Goal: Task Accomplishment & Management: Complete application form

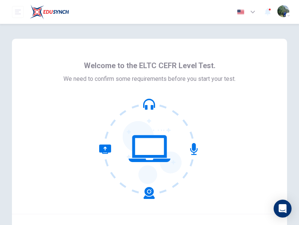
scroll to position [64, 0]
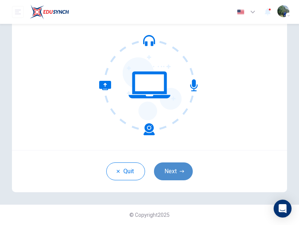
click at [166, 169] on button "Next" at bounding box center [173, 171] width 39 height 18
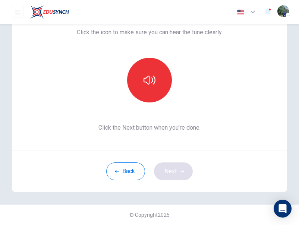
scroll to position [55, 0]
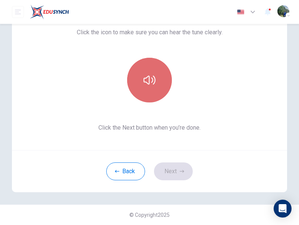
click at [155, 87] on button "button" at bounding box center [149, 80] width 45 height 45
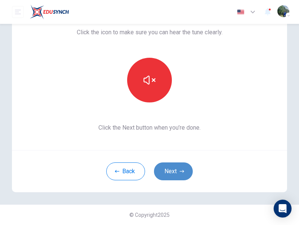
click at [175, 170] on button "Next" at bounding box center [173, 171] width 39 height 18
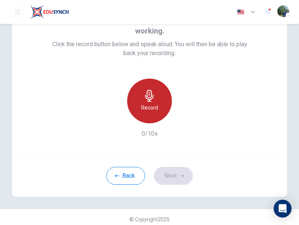
click at [143, 103] on div "Record" at bounding box center [149, 101] width 45 height 45
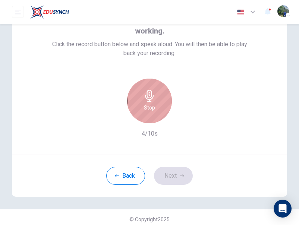
click at [145, 110] on h6 "Stop" at bounding box center [149, 107] width 11 height 9
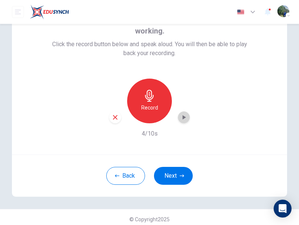
click at [182, 116] on icon "button" at bounding box center [183, 117] width 3 height 4
click at [112, 120] on icon "button" at bounding box center [115, 117] width 7 height 7
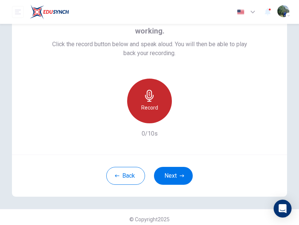
click at [161, 117] on div "Record" at bounding box center [149, 101] width 45 height 45
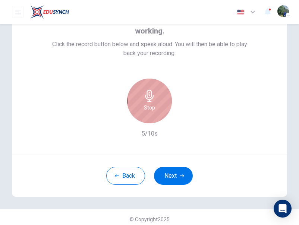
click at [161, 117] on div "Stop" at bounding box center [149, 101] width 45 height 45
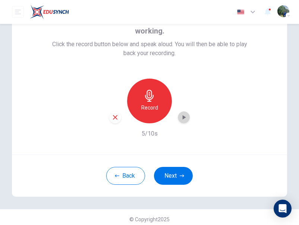
click at [187, 115] on div "button" at bounding box center [184, 117] width 12 height 12
click at [113, 121] on div "button" at bounding box center [115, 117] width 12 height 12
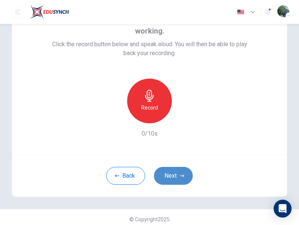
click at [174, 168] on button "Next" at bounding box center [173, 176] width 39 height 18
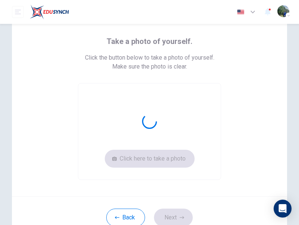
scroll to position [33, 0]
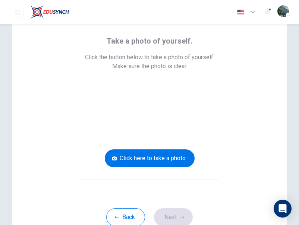
click at [251, 169] on div "Take a photo of yourself. Click the button below to take a photo of yourself. M…" at bounding box center [149, 100] width 275 height 191
drag, startPoint x: 269, startPoint y: 1, endPoint x: 49, endPoint y: 90, distance: 237.8
click at [49, 90] on div "Take a photo of yourself. Click the button below to take a photo of yourself. M…" at bounding box center [149, 100] width 275 height 191
click at [124, 211] on button "Back" at bounding box center [125, 217] width 39 height 18
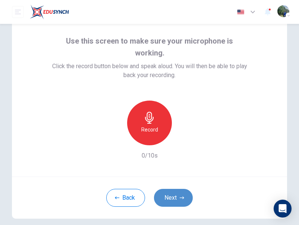
click at [173, 194] on button "Next" at bounding box center [173, 198] width 39 height 18
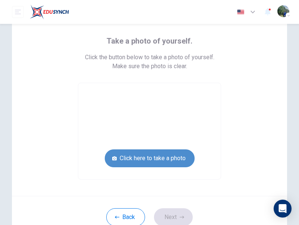
click at [168, 155] on button "Click here to take a photo" at bounding box center [150, 158] width 90 height 18
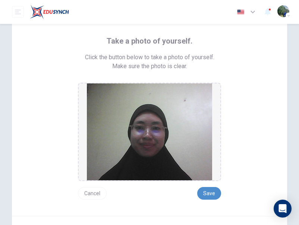
click at [208, 189] on button "Save" at bounding box center [209, 193] width 24 height 13
click at [209, 197] on button "Save" at bounding box center [209, 193] width 24 height 13
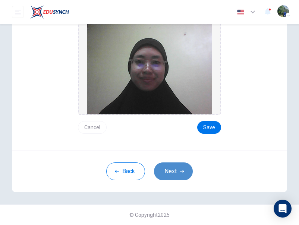
click at [179, 170] on icon "button" at bounding box center [181, 171] width 4 height 4
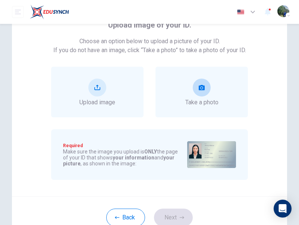
scroll to position [48, 0]
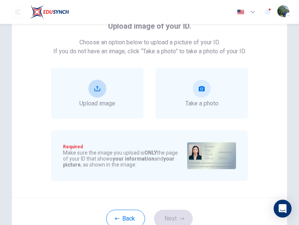
click at [130, 98] on div "Upload image" at bounding box center [97, 93] width 92 height 51
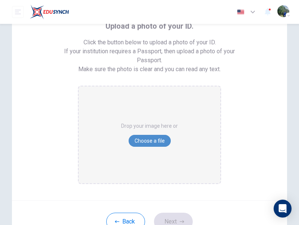
click at [156, 138] on button "Choose a file" at bounding box center [149, 141] width 42 height 12
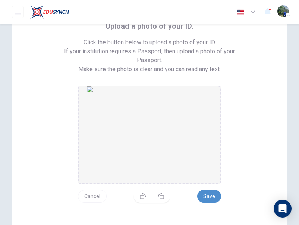
click at [207, 194] on button "Save" at bounding box center [209, 196] width 24 height 13
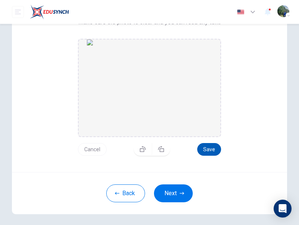
scroll to position [77, 0]
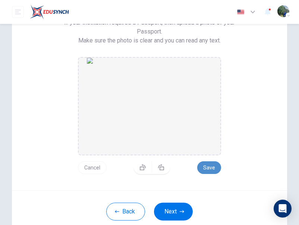
click at [208, 170] on button "Save" at bounding box center [209, 167] width 24 height 13
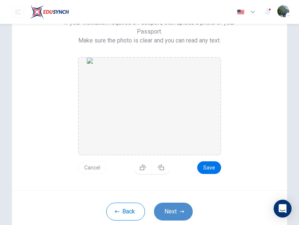
click at [159, 217] on button "Next" at bounding box center [173, 211] width 39 height 18
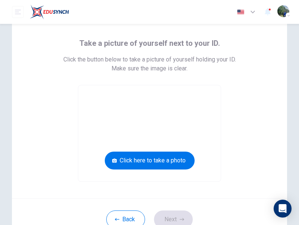
scroll to position [32, 0]
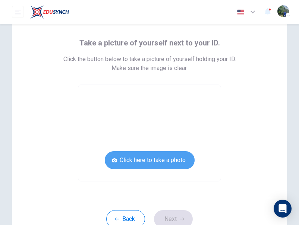
click at [154, 164] on button "Click here to take a photo" at bounding box center [150, 160] width 90 height 18
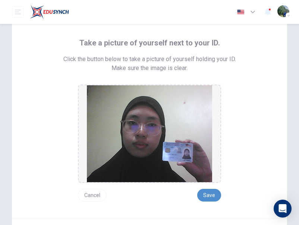
click at [212, 194] on button "Save" at bounding box center [209, 195] width 24 height 13
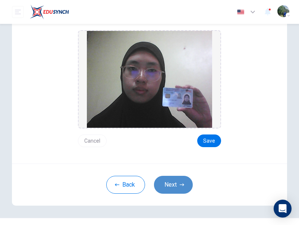
click at [182, 182] on button "Next" at bounding box center [173, 185] width 39 height 18
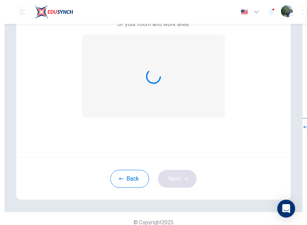
scroll to position [0, 0]
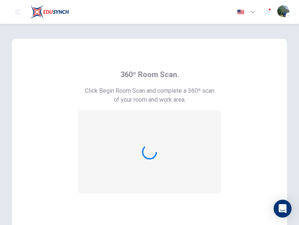
click at [186, 143] on div at bounding box center [149, 152] width 142 height 82
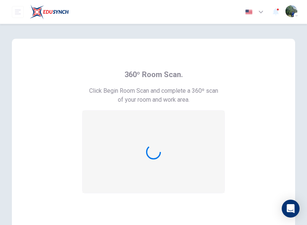
click at [160, 123] on div at bounding box center [154, 152] width 142 height 82
click at [172, 114] on div at bounding box center [154, 152] width 142 height 82
drag, startPoint x: 172, startPoint y: 114, endPoint x: 184, endPoint y: 122, distance: 14.2
click at [184, 122] on div at bounding box center [154, 152] width 142 height 82
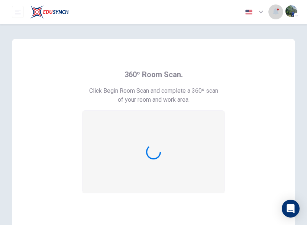
click at [278, 13] on icon "button" at bounding box center [276, 11] width 6 height 7
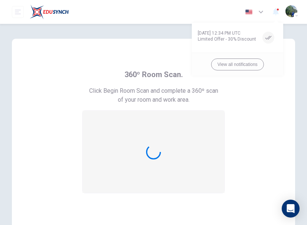
click at [255, 160] on div at bounding box center [153, 112] width 307 height 225
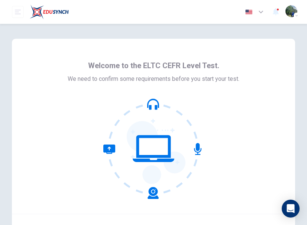
scroll to position [64, 0]
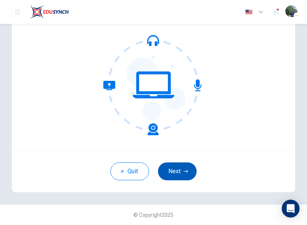
click at [178, 170] on button "Next" at bounding box center [177, 171] width 39 height 18
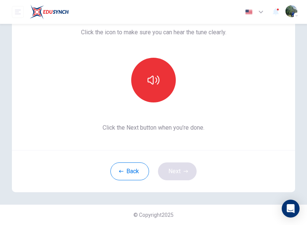
scroll to position [55, 0]
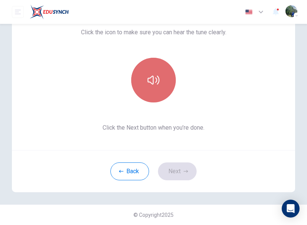
click at [149, 81] on icon "button" at bounding box center [154, 80] width 12 height 12
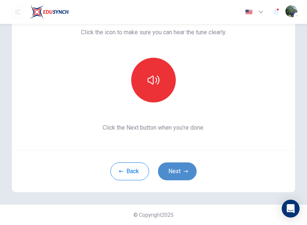
click at [184, 171] on icon "button" at bounding box center [186, 171] width 4 height 3
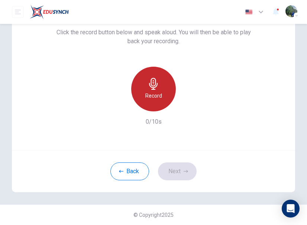
click at [149, 90] on div "Record" at bounding box center [153, 89] width 45 height 45
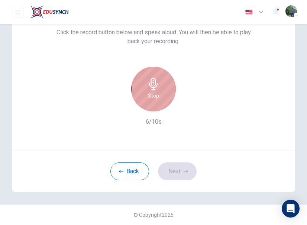
click at [149, 90] on div "Stop" at bounding box center [153, 89] width 45 height 45
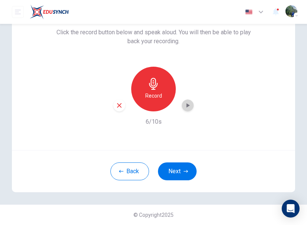
click at [187, 107] on icon "button" at bounding box center [187, 105] width 7 height 7
click at [116, 106] on icon "button" at bounding box center [119, 105] width 7 height 7
click at [181, 176] on button "Next" at bounding box center [177, 171] width 39 height 18
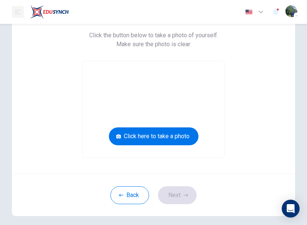
click at [19, 13] on icon "open mobile menu" at bounding box center [18, 12] width 6 height 6
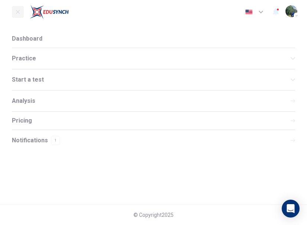
click at [23, 12] on button "open mobile menu" at bounding box center [18, 12] width 12 height 12
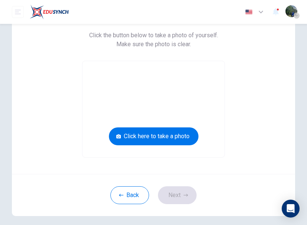
click at [296, 13] on div "button" at bounding box center [297, 16] width 6 height 6
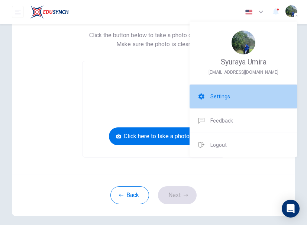
click at [247, 107] on li "Settings" at bounding box center [244, 96] width 108 height 24
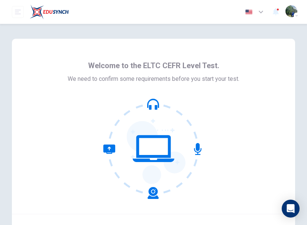
scroll to position [64, 0]
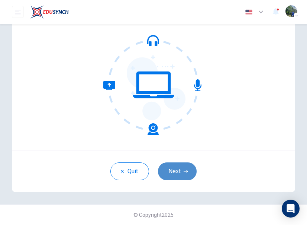
click at [186, 170] on icon "button" at bounding box center [186, 171] width 4 height 4
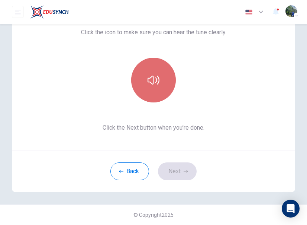
click at [156, 74] on icon "button" at bounding box center [154, 80] width 12 height 12
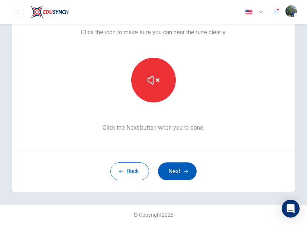
drag, startPoint x: 156, startPoint y: 74, endPoint x: 183, endPoint y: 169, distance: 98.6
click at [183, 169] on div "This section requires audio. Click the icon to make sure you can hear the tune …" at bounding box center [154, 87] width 284 height 209
click at [184, 169] on icon "button" at bounding box center [186, 171] width 4 height 4
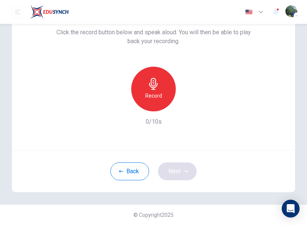
scroll to position [30, 0]
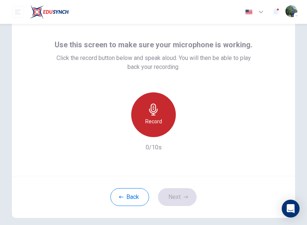
click at [153, 135] on div "Record" at bounding box center [153, 114] width 45 height 45
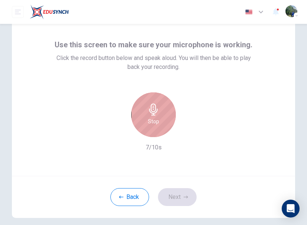
click at [153, 135] on div "Stop" at bounding box center [153, 114] width 45 height 45
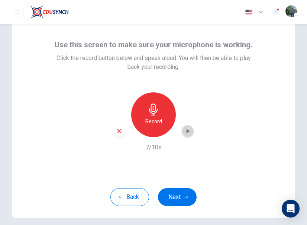
click at [182, 132] on div "button" at bounding box center [188, 131] width 12 height 12
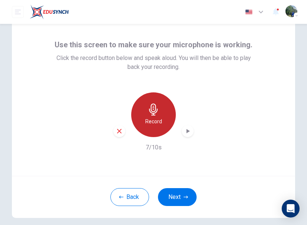
click at [153, 128] on div "Record" at bounding box center [153, 114] width 45 height 45
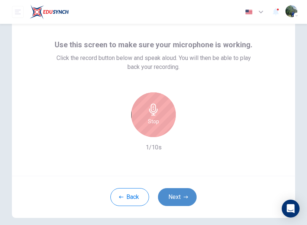
click at [177, 199] on button "Next" at bounding box center [177, 197] width 39 height 18
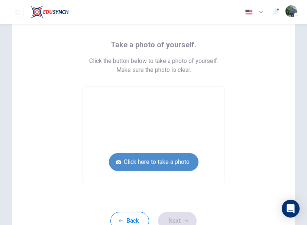
click at [159, 157] on button "Click here to take a photo" at bounding box center [154, 162] width 90 height 18
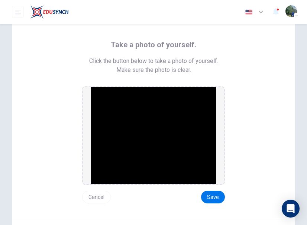
click at [91, 195] on button "Cancel" at bounding box center [96, 197] width 29 height 13
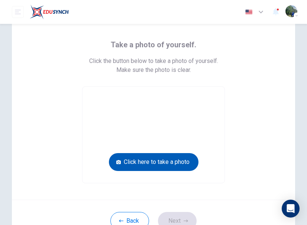
click at [146, 156] on button "Click here to take a photo" at bounding box center [154, 162] width 90 height 18
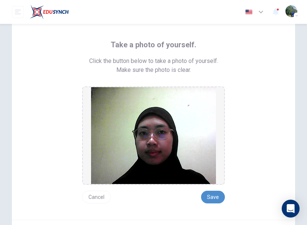
click at [202, 195] on button "Save" at bounding box center [213, 197] width 24 height 13
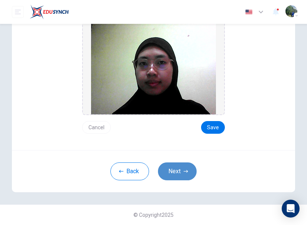
click at [186, 179] on button "Next" at bounding box center [177, 171] width 39 height 18
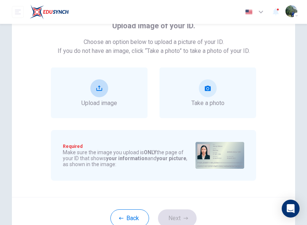
scroll to position [48, 0]
click at [119, 88] on div "Upload image" at bounding box center [99, 93] width 97 height 51
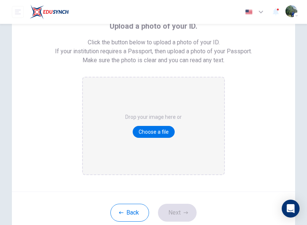
click at [153, 125] on div "Drop your image here or Choose a file" at bounding box center [153, 125] width 57 height 97
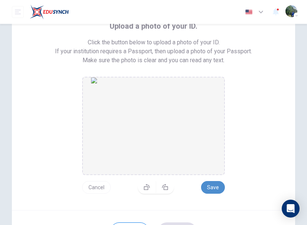
click at [210, 183] on button "Save" at bounding box center [213, 187] width 24 height 13
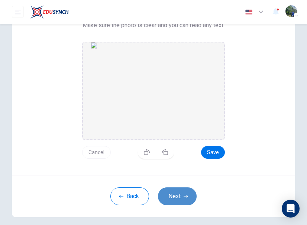
click at [164, 198] on button "Next" at bounding box center [177, 196] width 39 height 18
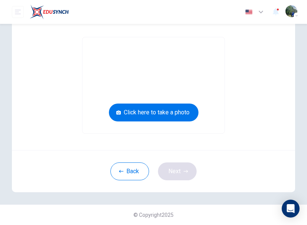
scroll to position [79, 0]
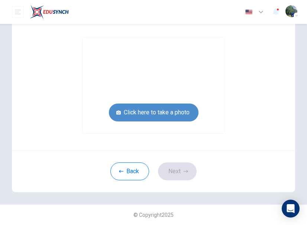
click at [174, 114] on button "Click here to take a photo" at bounding box center [154, 112] width 90 height 18
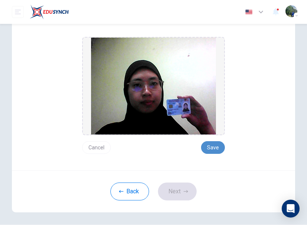
click at [210, 144] on button "Save" at bounding box center [213, 147] width 24 height 13
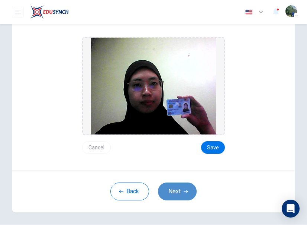
click at [185, 188] on button "Next" at bounding box center [177, 191] width 39 height 18
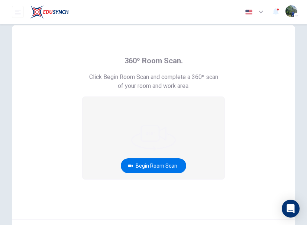
scroll to position [13, 0]
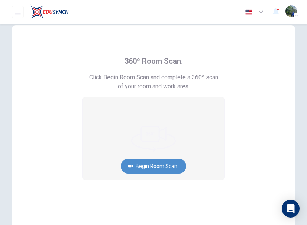
click at [172, 166] on button "Begin Room Scan" at bounding box center [154, 166] width 66 height 15
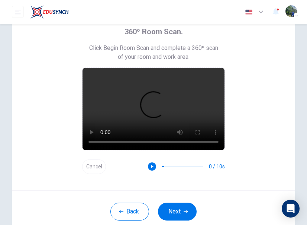
scroll to position [44, 0]
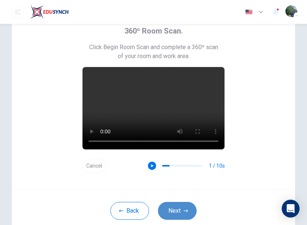
click at [179, 208] on button "Next" at bounding box center [177, 211] width 39 height 18
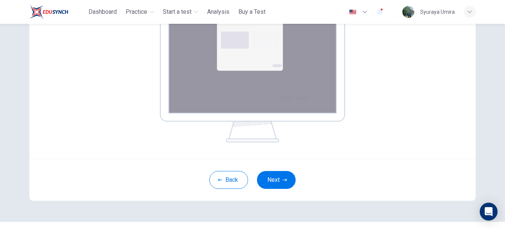
scroll to position [141, 0]
click at [283, 178] on icon "button" at bounding box center [285, 179] width 4 height 4
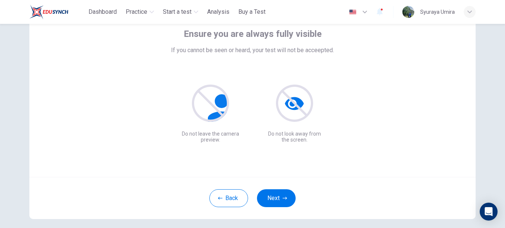
scroll to position [46, 0]
click at [275, 192] on button "Next" at bounding box center [276, 198] width 39 height 18
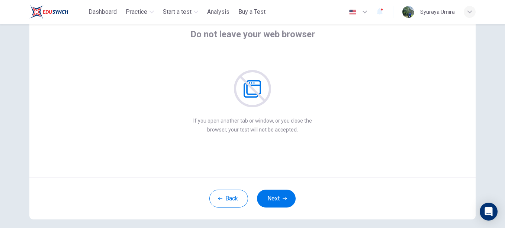
scroll to position [36, 0]
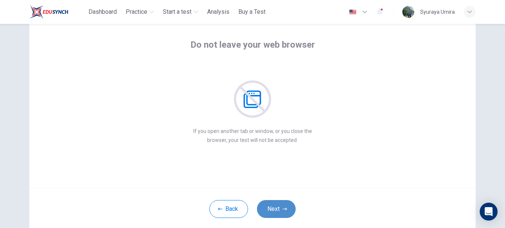
click at [285, 207] on icon "button" at bounding box center [285, 209] width 4 height 4
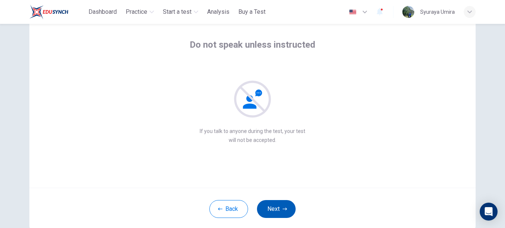
click at [285, 207] on icon "button" at bounding box center [285, 209] width 4 height 4
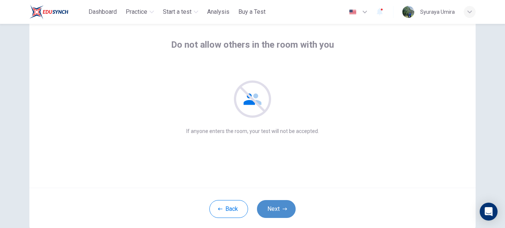
click at [285, 207] on icon "button" at bounding box center [285, 209] width 4 height 4
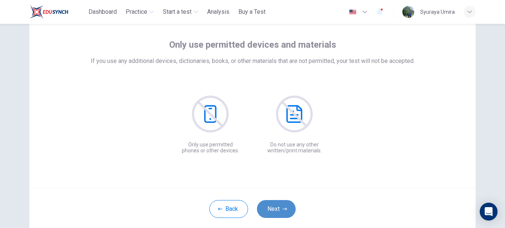
click at [278, 207] on button "Next" at bounding box center [276, 209] width 39 height 18
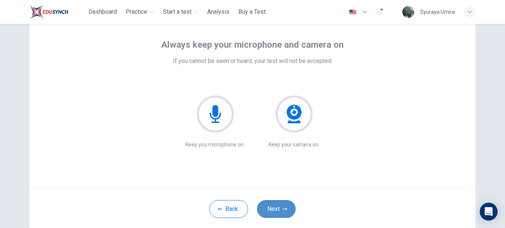
click at [278, 207] on button "Next" at bounding box center [276, 209] width 39 height 18
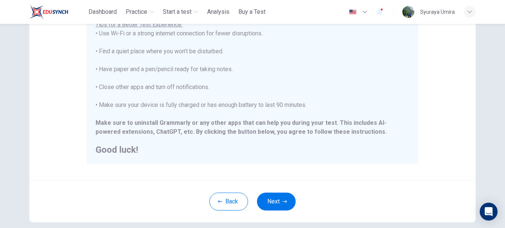
scroll to position [186, 0]
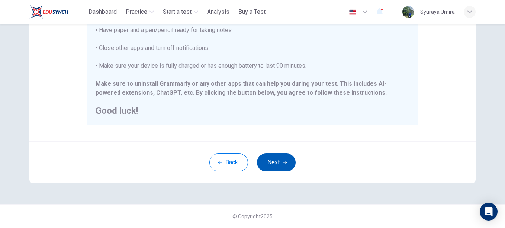
click at [273, 165] on button "Next" at bounding box center [276, 162] width 39 height 18
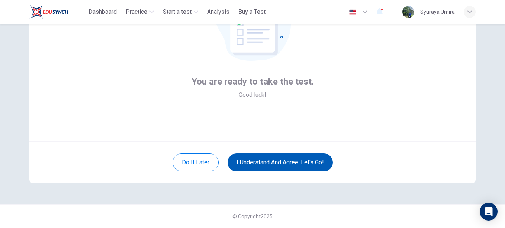
scroll to position [82, 0]
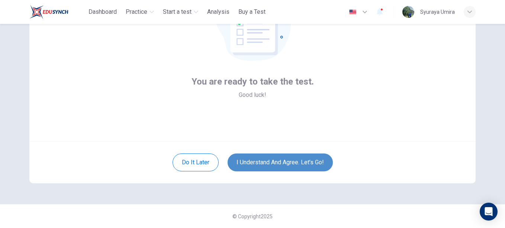
click at [273, 165] on button "I understand and agree. Let’s go!" at bounding box center [280, 162] width 105 height 18
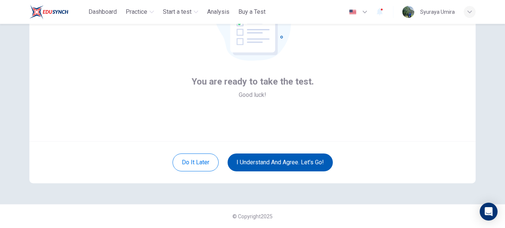
scroll to position [82, 0]
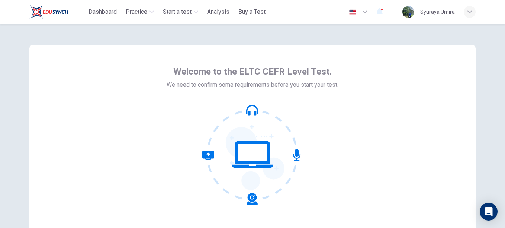
scroll to position [82, 0]
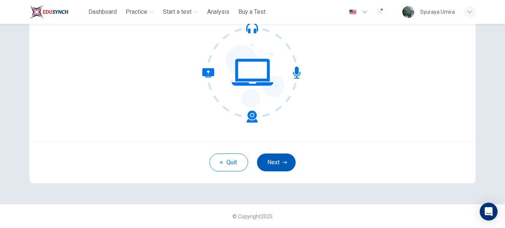
click at [283, 161] on icon "button" at bounding box center [285, 162] width 4 height 4
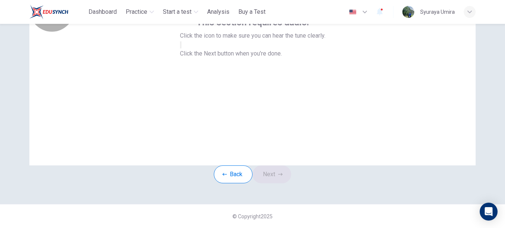
click at [181, 47] on icon "button" at bounding box center [181, 47] width 0 height 0
click at [276, 166] on button "Next" at bounding box center [272, 174] width 39 height 18
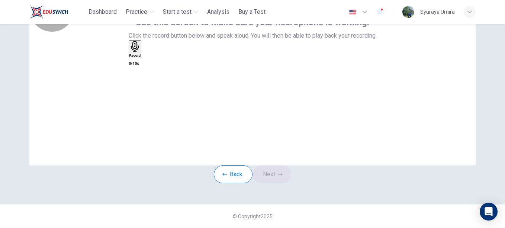
click at [141, 52] on icon "button" at bounding box center [136, 47] width 12 height 12
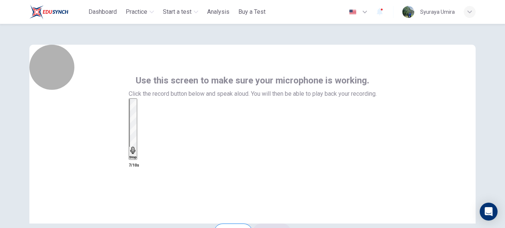
click at [137, 134] on div "Stop" at bounding box center [133, 129] width 7 height 60
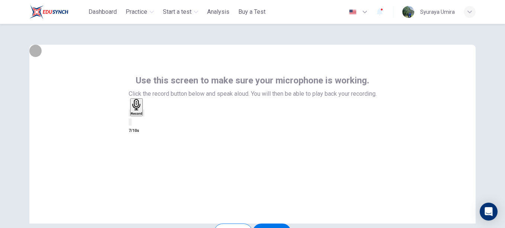
click at [144, 116] on div "button" at bounding box center [144, 113] width 0 height 6
click at [130, 116] on div "button" at bounding box center [130, 113] width 0 height 6
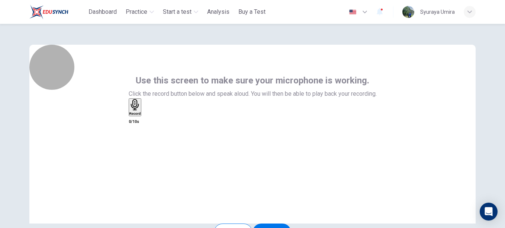
click at [141, 115] on h6 "Record" at bounding box center [136, 114] width 12 height 4
click at [137, 147] on div "Stop" at bounding box center [133, 129] width 7 height 60
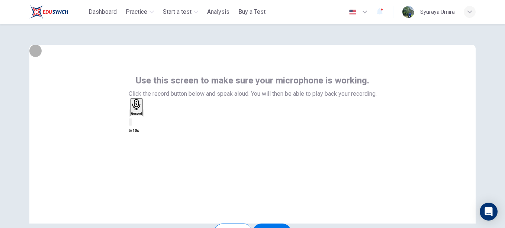
click at [151, 122] on icon "button" at bounding box center [149, 118] width 4 height 5
click at [130, 116] on div "button" at bounding box center [130, 113] width 0 height 6
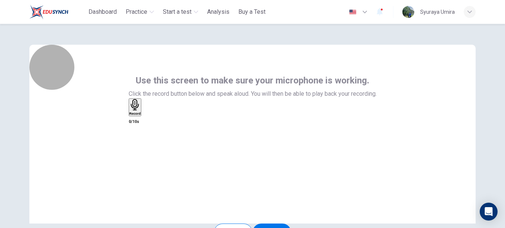
click at [139, 111] on icon "button" at bounding box center [135, 105] width 8 height 12
click at [135, 147] on icon "button" at bounding box center [132, 150] width 5 height 7
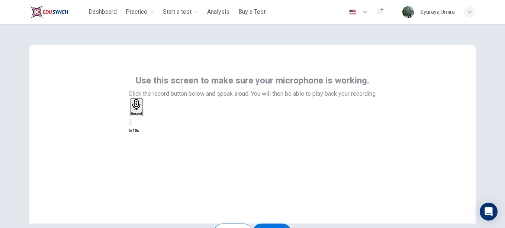
click at [144, 115] on icon "button" at bounding box center [144, 115] width 0 height 0
click at [130, 116] on div "button" at bounding box center [130, 113] width 0 height 6
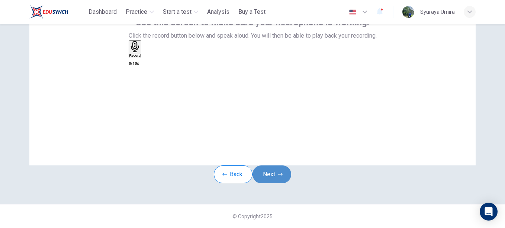
click at [275, 165] on button "Next" at bounding box center [272, 174] width 39 height 18
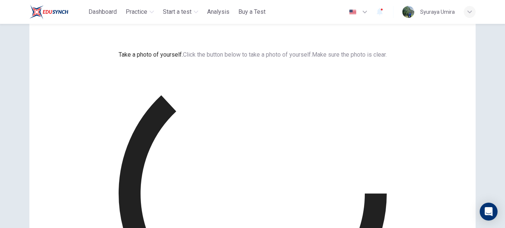
scroll to position [20, 0]
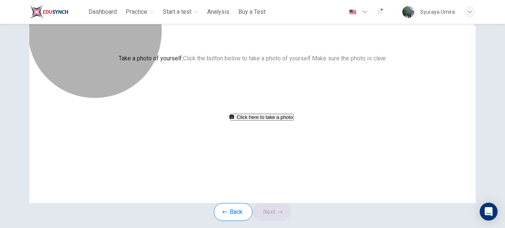
click at [271, 121] on button "Click here to take a photo" at bounding box center [262, 117] width 64 height 7
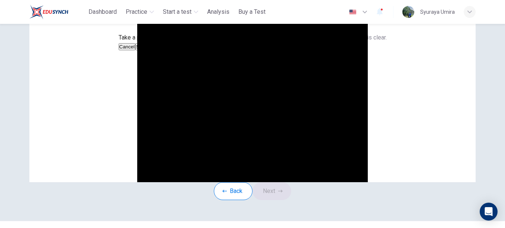
scroll to position [41, 0]
click at [136, 51] on button "Cancel" at bounding box center [127, 47] width 17 height 7
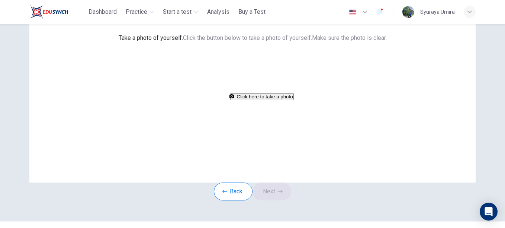
click at [286, 100] on button "Click here to take a photo" at bounding box center [262, 96] width 64 height 7
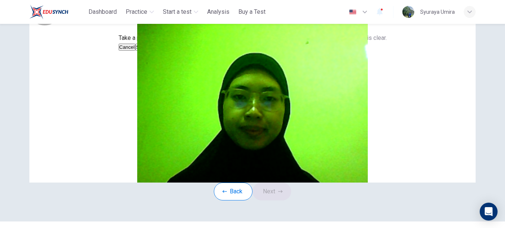
click at [148, 51] on button "Save" at bounding box center [141, 47] width 13 height 7
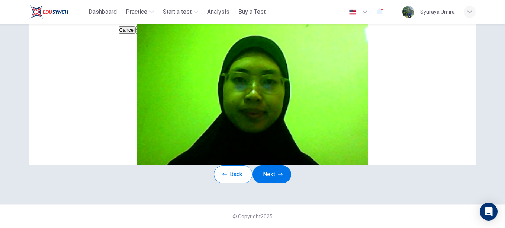
scroll to position [96, 0]
click at [136, 33] on button "Cancel" at bounding box center [127, 29] width 17 height 7
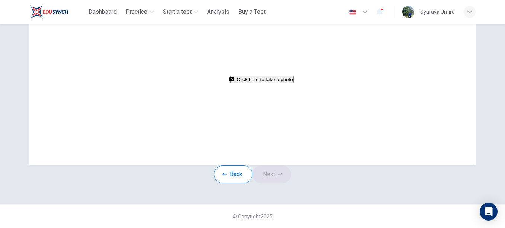
scroll to position [66, 0]
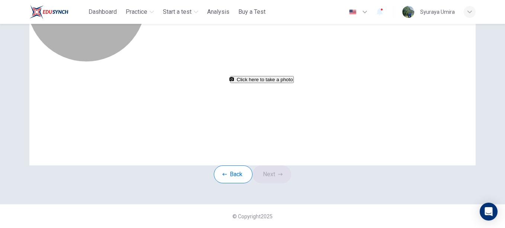
click at [262, 83] on button "Click here to take a photo" at bounding box center [262, 79] width 64 height 7
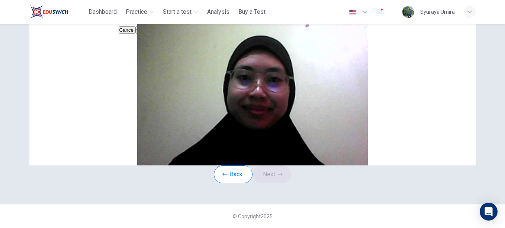
click at [148, 33] on button "Save" at bounding box center [141, 29] width 13 height 7
click at [280, 183] on button "Next" at bounding box center [272, 174] width 39 height 18
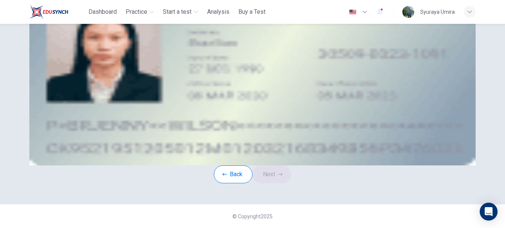
scroll to position [70, 0]
click at [230, 43] on div "Upload image" at bounding box center [252, 38] width 336 height 9
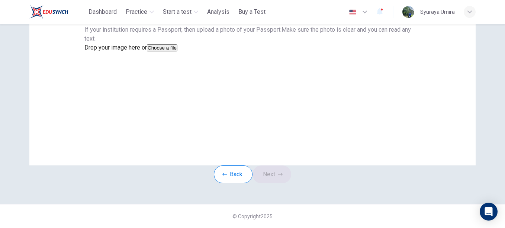
click at [178, 51] on button "Choose a file" at bounding box center [162, 47] width 31 height 7
click at [97, 69] on button "Save" at bounding box center [90, 65] width 13 height 7
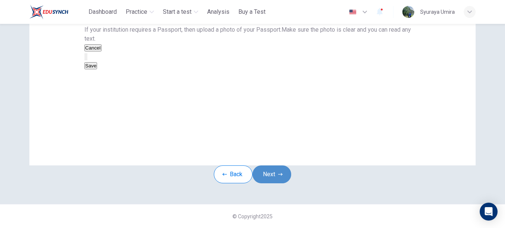
click at [282, 183] on button "Next" at bounding box center [272, 174] width 39 height 18
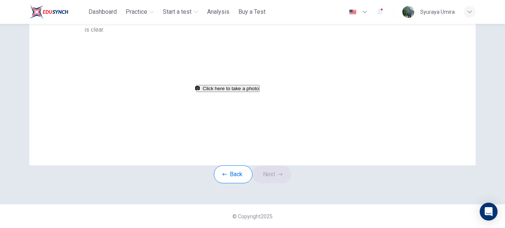
scroll to position [47, 0]
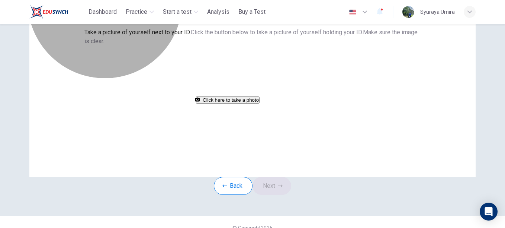
click at [260, 103] on button "Click here to take a photo" at bounding box center [228, 99] width 64 height 7
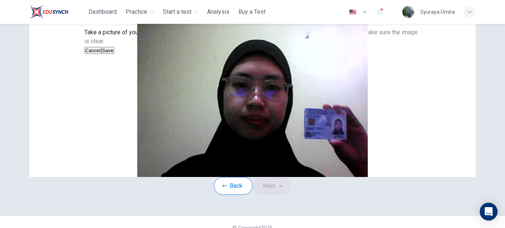
click at [114, 54] on button "Save" at bounding box center [108, 50] width 13 height 7
click at [282, 195] on button "Next" at bounding box center [272, 186] width 39 height 18
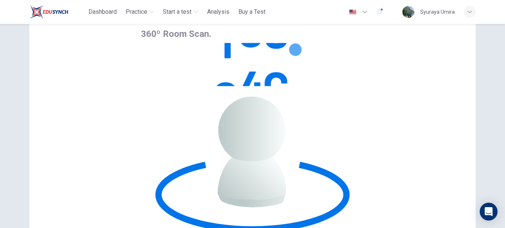
scroll to position [12, 0]
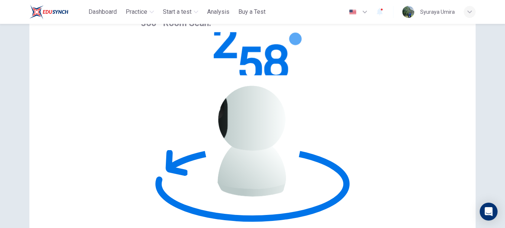
scroll to position [64, 0]
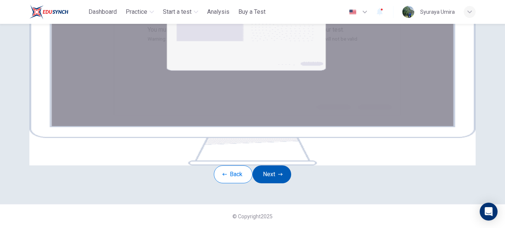
scroll to position [133, 0]
click at [272, 183] on button "Next" at bounding box center [272, 174] width 39 height 18
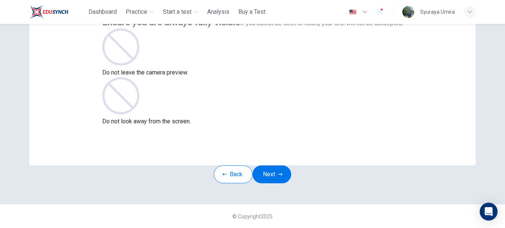
scroll to position [60, 0]
click at [274, 182] on button "Next" at bounding box center [272, 174] width 39 height 18
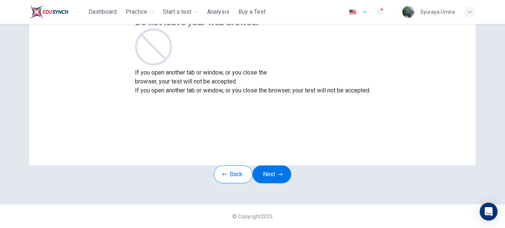
click at [291, 183] on div "Back Next" at bounding box center [252, 174] width 77 height 18
click at [285, 183] on button "Next" at bounding box center [272, 174] width 39 height 18
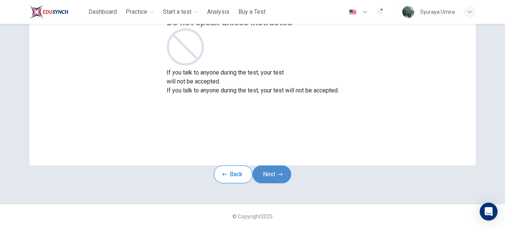
click at [285, 183] on button "Next" at bounding box center [272, 174] width 39 height 18
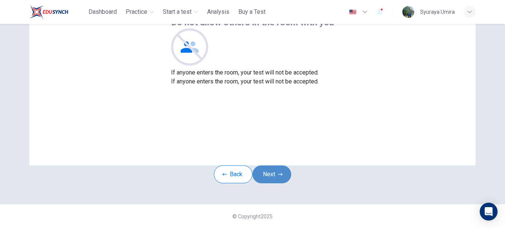
click at [285, 183] on button "Next" at bounding box center [272, 174] width 39 height 18
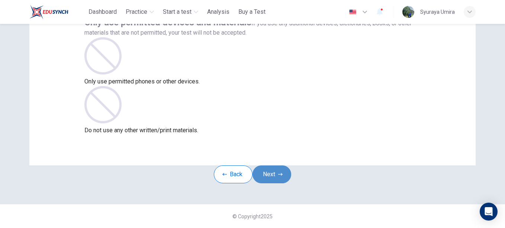
click at [285, 183] on button "Next" at bounding box center [272, 174] width 39 height 18
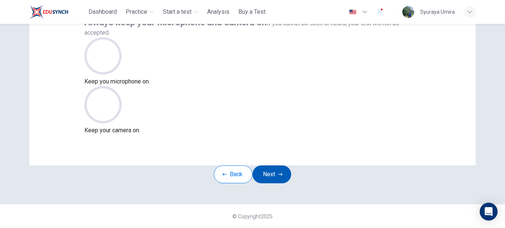
click at [285, 183] on button "Next" at bounding box center [272, 174] width 39 height 18
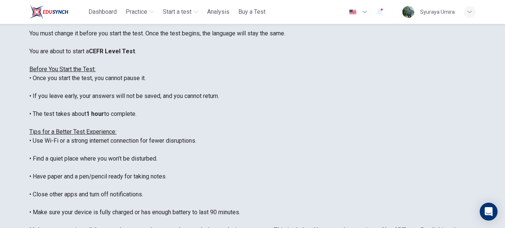
scroll to position [186, 0]
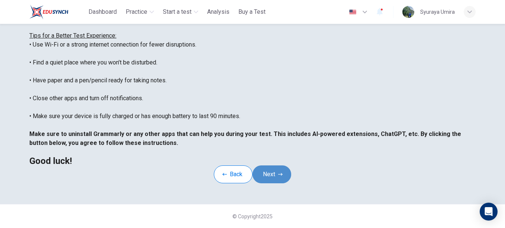
click at [283, 172] on icon "button" at bounding box center [280, 174] width 4 height 4
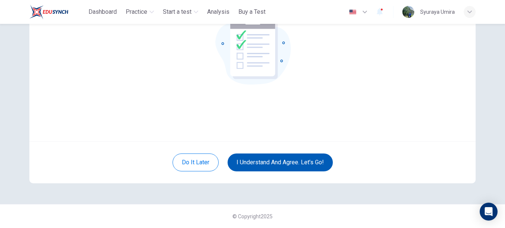
click at [285, 163] on button "I understand and agree. Let’s go!" at bounding box center [280, 162] width 105 height 18
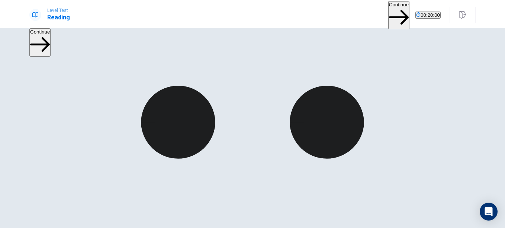
scroll to position [91, 0]
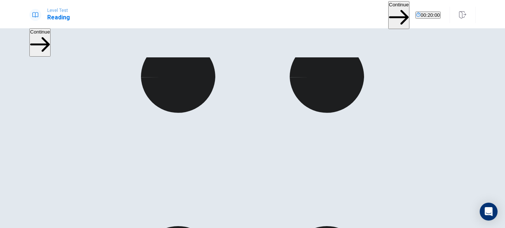
click at [389, 6] on button "Continue" at bounding box center [399, 15] width 21 height 28
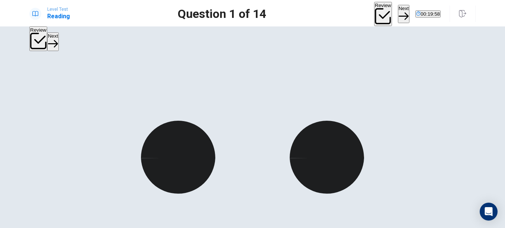
scroll to position [15, 0]
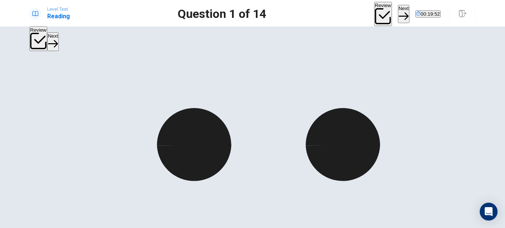
drag, startPoint x: 457, startPoint y: 47, endPoint x: 505, endPoint y: 9, distance: 60.7
click at [505, 9] on div "Level Test Reading Question 1 of 14 Review Next 00:19:52 Question 1 of 14 00:19…" at bounding box center [252, 114] width 505 height 228
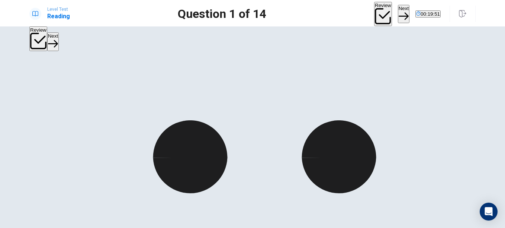
drag, startPoint x: 450, startPoint y: 53, endPoint x: 485, endPoint y: 52, distance: 34.6
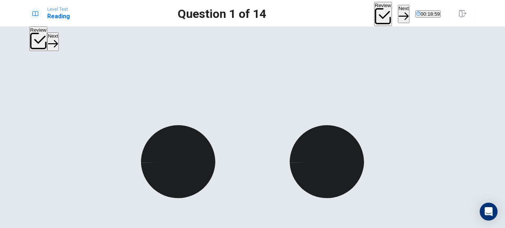
scroll to position [9, 0]
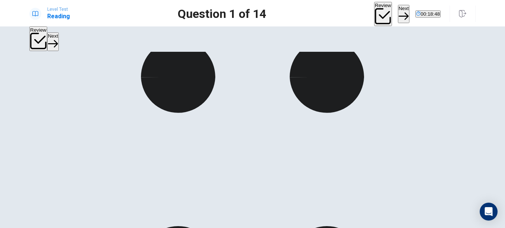
scroll to position [0, 0]
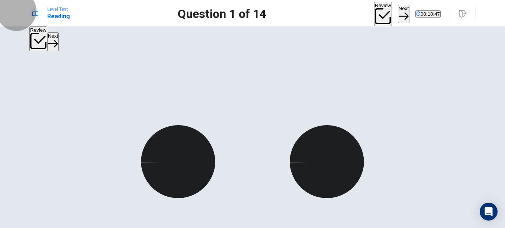
click at [398, 16] on button "Next" at bounding box center [404, 14] width 12 height 18
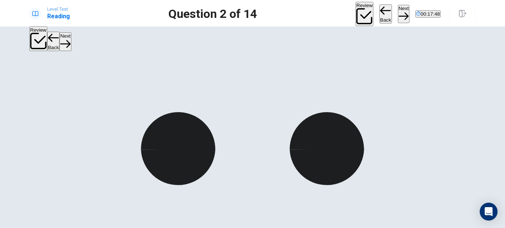
scroll to position [13, 0]
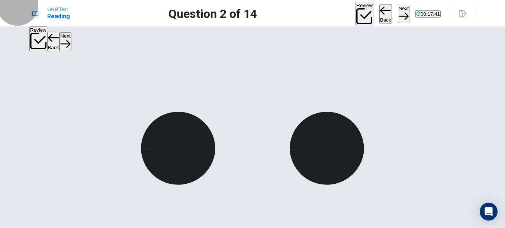
click at [398, 10] on button "Next" at bounding box center [404, 14] width 12 height 18
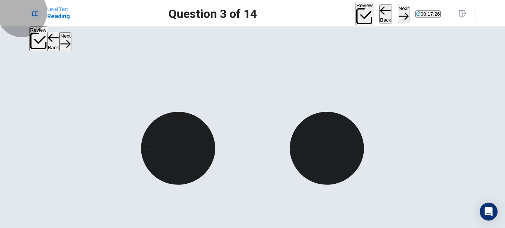
click at [398, 17] on button "Next" at bounding box center [404, 14] width 12 height 18
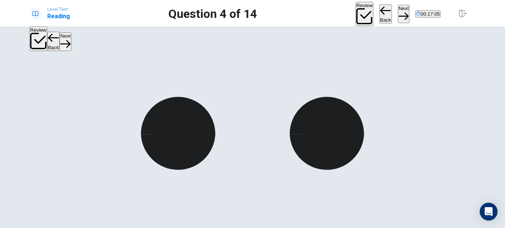
scroll to position [104, 0]
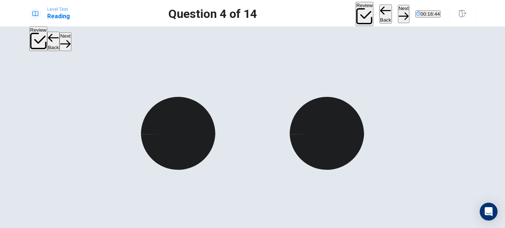
click at [398, 16] on button "Next" at bounding box center [404, 14] width 12 height 18
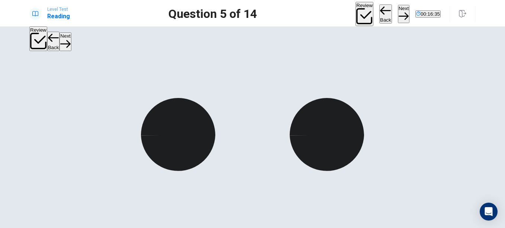
scroll to position [125, 0]
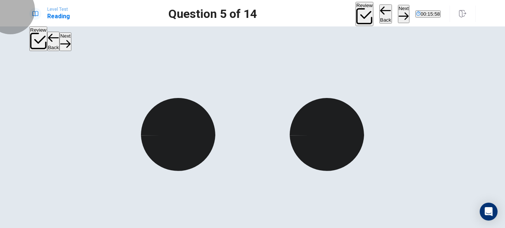
click at [398, 15] on button "Next" at bounding box center [404, 14] width 12 height 18
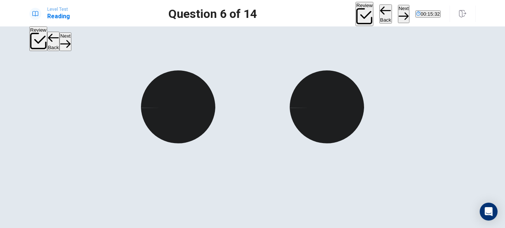
scroll to position [55, 0]
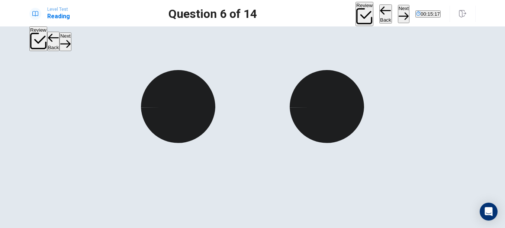
scroll to position [0, 0]
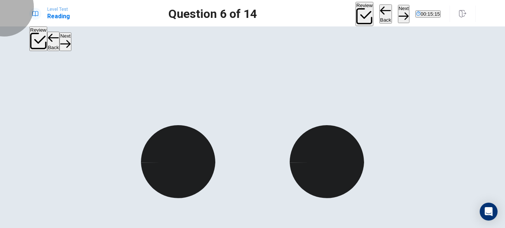
click at [398, 12] on button "Next" at bounding box center [404, 14] width 12 height 18
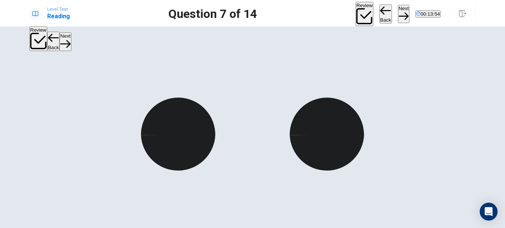
scroll to position [28, 0]
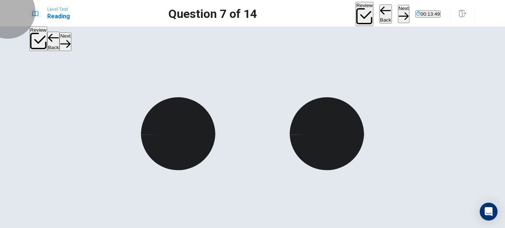
click at [398, 16] on button "Next" at bounding box center [404, 14] width 12 height 18
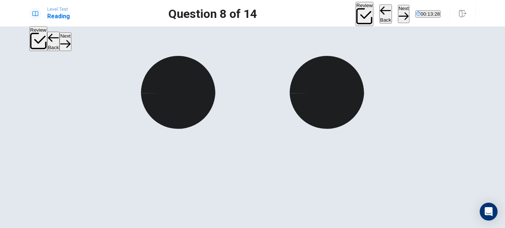
scroll to position [69, 0]
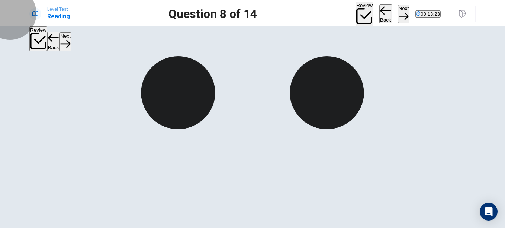
click at [398, 19] on button "Next" at bounding box center [404, 14] width 12 height 18
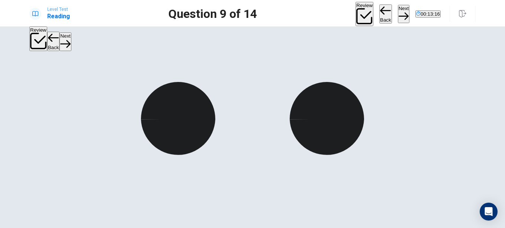
click at [398, 18] on button "Next" at bounding box center [404, 14] width 12 height 18
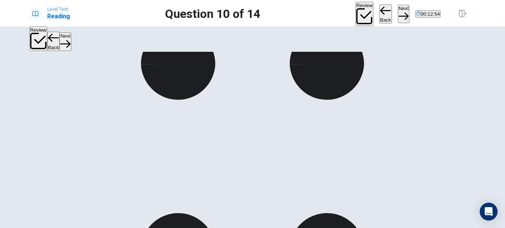
scroll to position [57, 0]
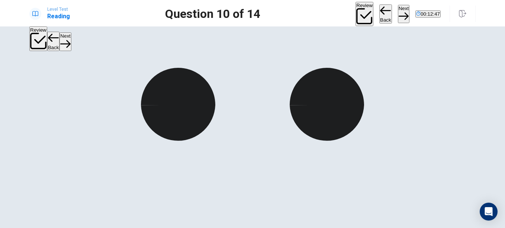
click at [398, 14] on button "Next" at bounding box center [404, 14] width 12 height 18
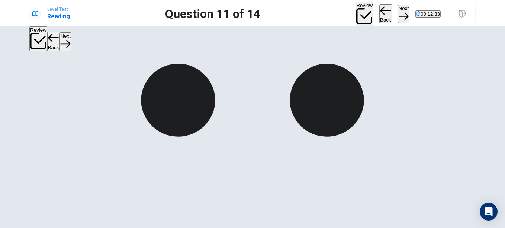
scroll to position [47, 0]
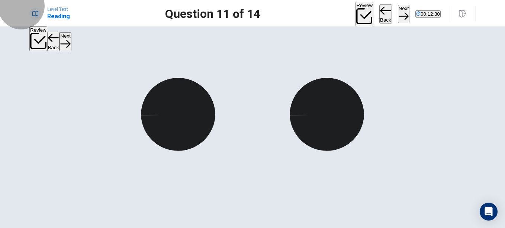
click at [398, 11] on button "Next" at bounding box center [404, 14] width 12 height 18
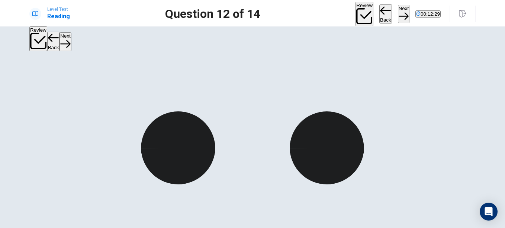
scroll to position [13, 0]
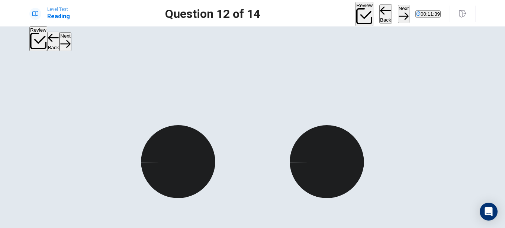
scroll to position [61, 0]
click at [398, 14] on button "Next" at bounding box center [404, 14] width 12 height 18
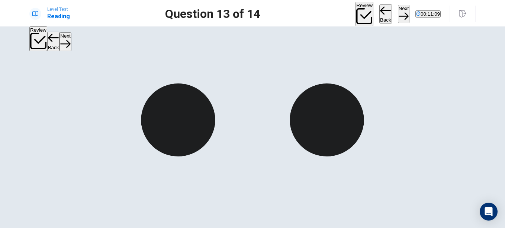
scroll to position [42, 0]
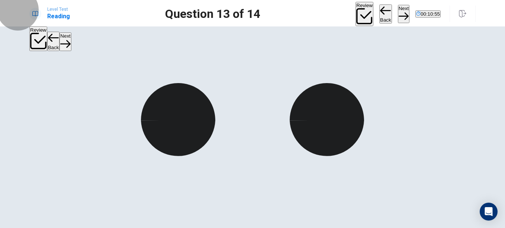
click at [398, 15] on button "Next" at bounding box center [404, 14] width 12 height 18
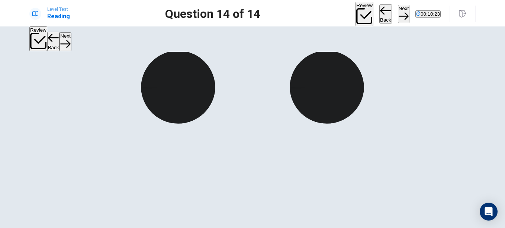
scroll to position [0, 0]
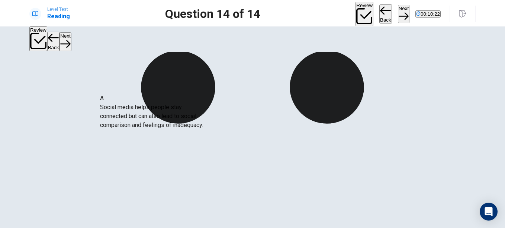
drag, startPoint x: 121, startPoint y: 116, endPoint x: 246, endPoint y: 120, distance: 125.1
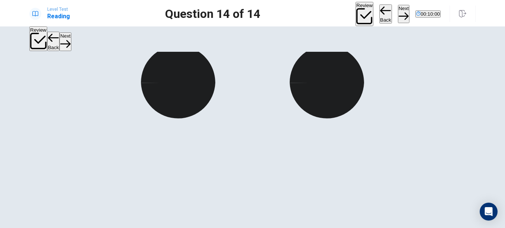
scroll to position [79, 0]
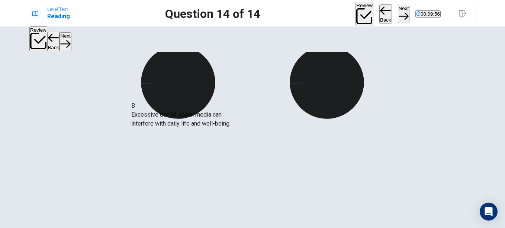
drag, startPoint x: 99, startPoint y: 118, endPoint x: 213, endPoint y: 140, distance: 116.0
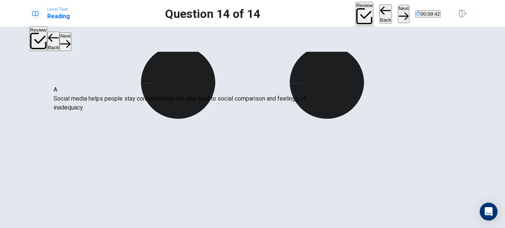
drag, startPoint x: 233, startPoint y: 109, endPoint x: 103, endPoint y: 104, distance: 129.6
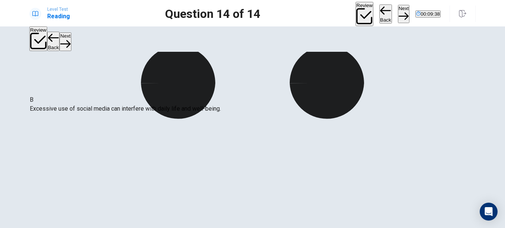
drag, startPoint x: 284, startPoint y: 112, endPoint x: 119, endPoint y: 119, distance: 165.0
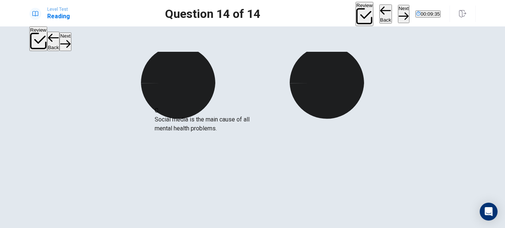
drag, startPoint x: 123, startPoint y: 138, endPoint x: 246, endPoint y: 119, distance: 124.3
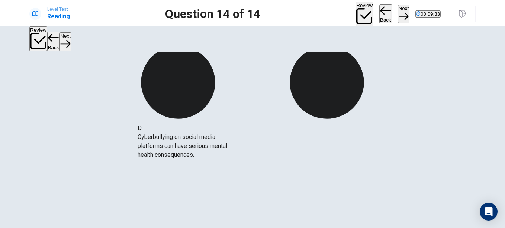
drag, startPoint x: 112, startPoint y: 145, endPoint x: 217, endPoint y: 146, distance: 104.6
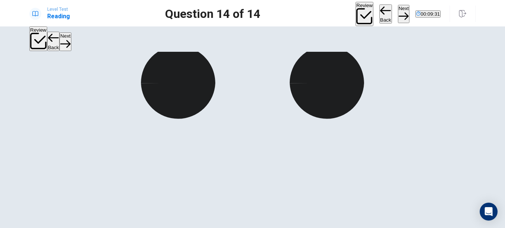
scroll to position [0, 0]
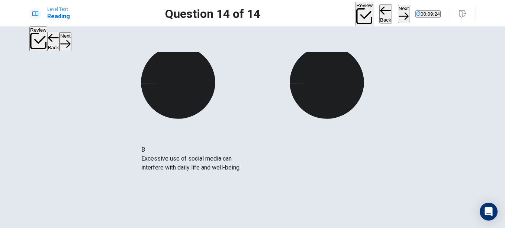
drag, startPoint x: 119, startPoint y: 163, endPoint x: 223, endPoint y: 167, distance: 103.9
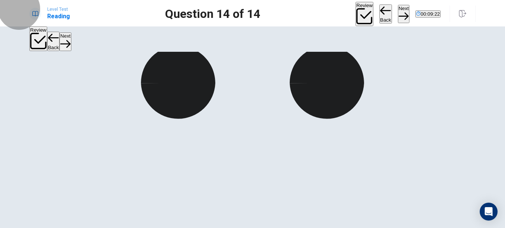
click at [398, 14] on button "Next" at bounding box center [404, 14] width 12 height 18
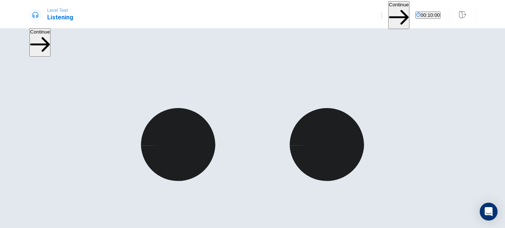
scroll to position [12, 0]
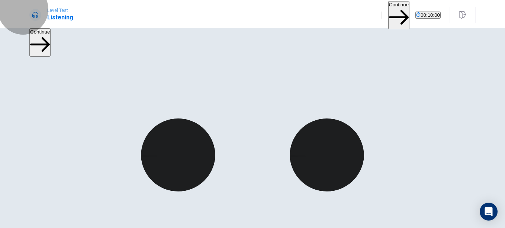
click at [389, 15] on button "Continue" at bounding box center [399, 15] width 21 height 28
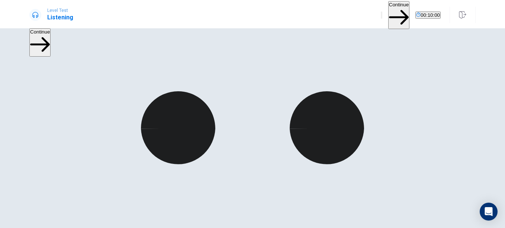
scroll to position [0, 0]
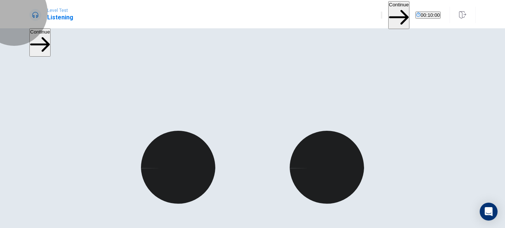
click at [389, 17] on button "Continue" at bounding box center [399, 15] width 21 height 28
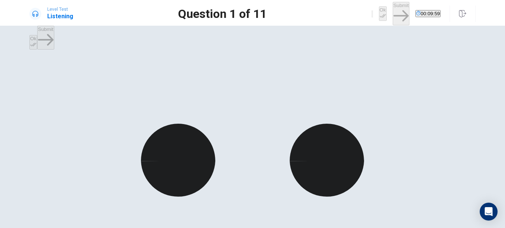
scroll to position [26, 0]
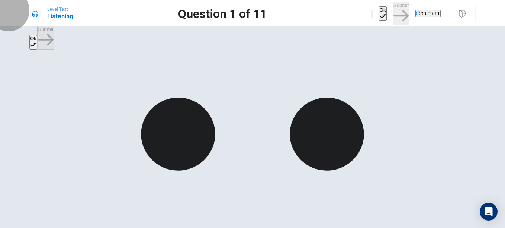
click at [379, 16] on button "Ok" at bounding box center [383, 13] width 8 height 15
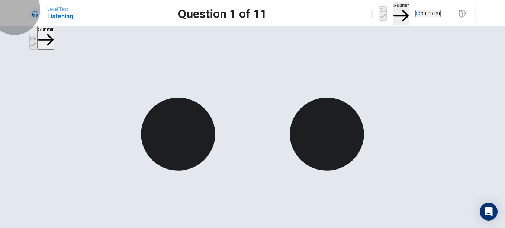
click at [393, 15] on button "Submit" at bounding box center [401, 13] width 17 height 23
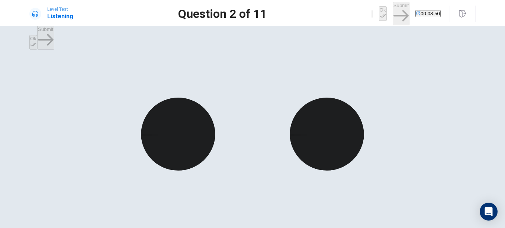
click at [380, 13] on icon "button" at bounding box center [383, 16] width 6 height 6
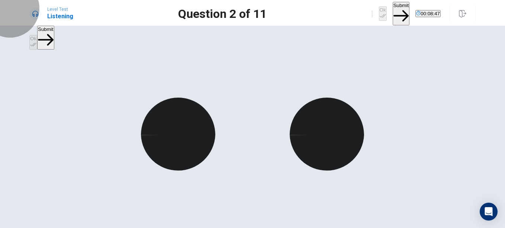
click at [393, 13] on button "Submit" at bounding box center [401, 13] width 17 height 23
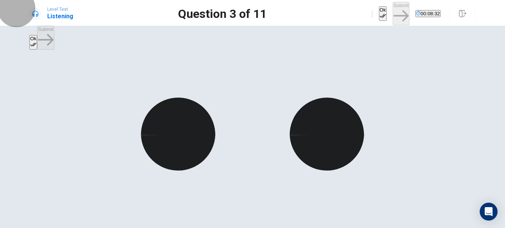
click at [380, 13] on icon "button" at bounding box center [383, 16] width 6 height 6
click at [393, 10] on button "Submit" at bounding box center [401, 13] width 17 height 23
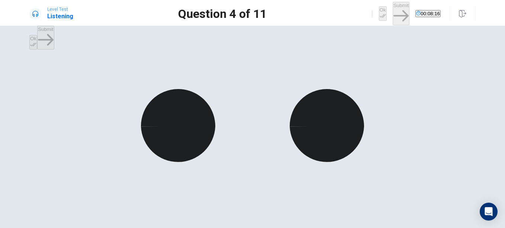
scroll to position [35, 0]
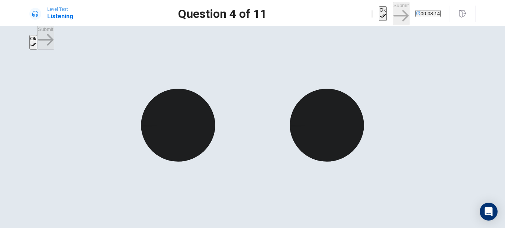
scroll to position [0, 0]
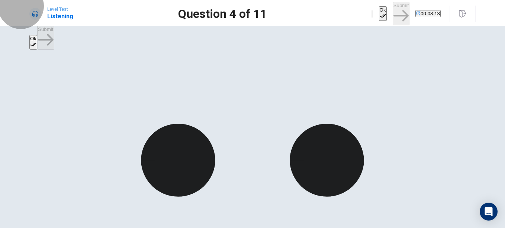
click at [379, 11] on button "Ok" at bounding box center [383, 13] width 8 height 15
click at [393, 17] on button "Submit" at bounding box center [401, 13] width 17 height 23
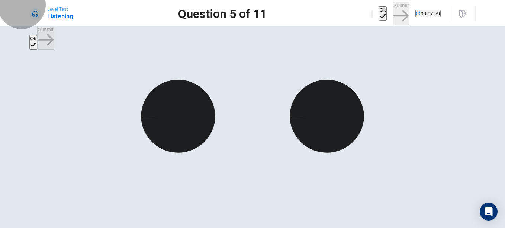
click at [379, 10] on button "Ok" at bounding box center [383, 13] width 8 height 15
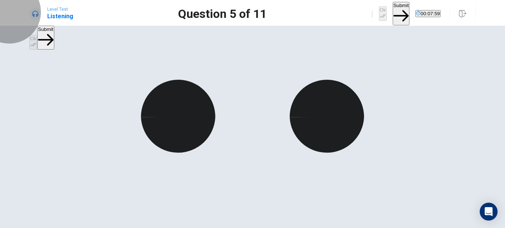
click at [393, 17] on button "Submit" at bounding box center [401, 13] width 17 height 23
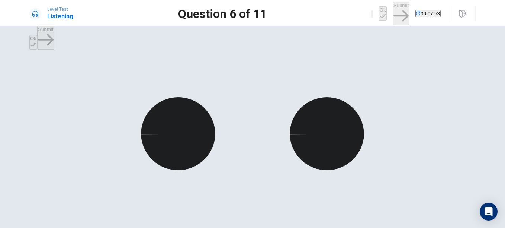
scroll to position [20, 0]
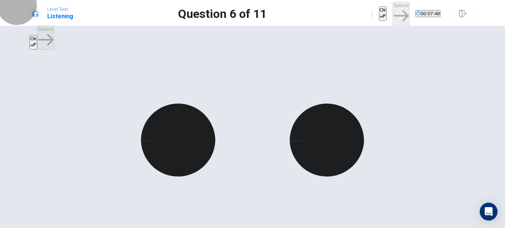
click at [379, 10] on button "Ok" at bounding box center [383, 13] width 8 height 15
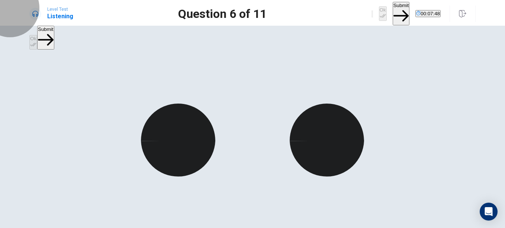
click at [393, 13] on button "Submit" at bounding box center [401, 13] width 17 height 23
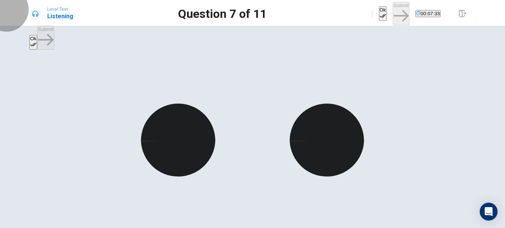
click at [379, 15] on button "Ok" at bounding box center [383, 13] width 8 height 15
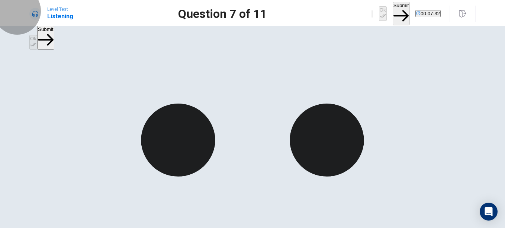
click at [393, 16] on button "Submit" at bounding box center [401, 13] width 17 height 23
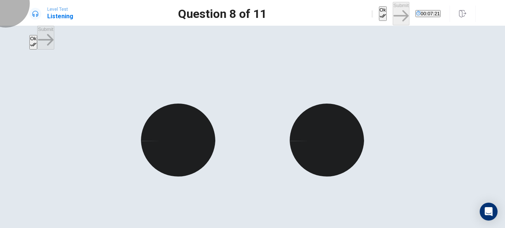
click at [379, 9] on button "Ok" at bounding box center [383, 13] width 8 height 15
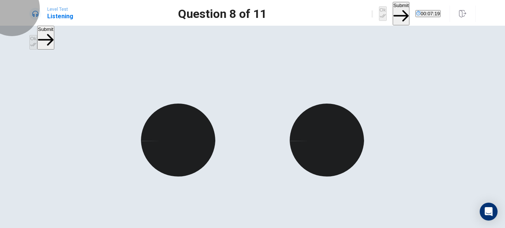
click at [393, 13] on button "Submit" at bounding box center [401, 13] width 17 height 23
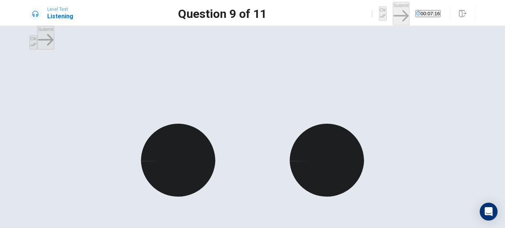
scroll to position [35, 0]
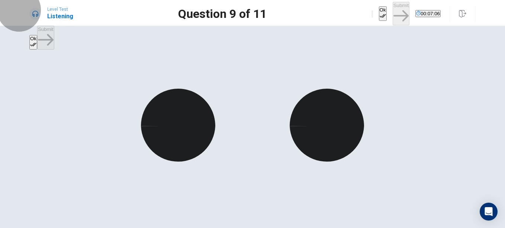
click at [379, 15] on button "Ok" at bounding box center [383, 13] width 8 height 15
click at [393, 16] on button "Submit" at bounding box center [401, 13] width 17 height 23
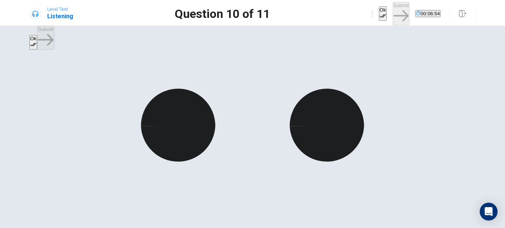
drag, startPoint x: 336, startPoint y: 15, endPoint x: 381, endPoint y: 13, distance: 45.0
click at [381, 13] on div "Ok Submit 00:06:54" at bounding box center [406, 13] width 69 height 23
click at [379, 13] on button "Ok" at bounding box center [383, 13] width 8 height 15
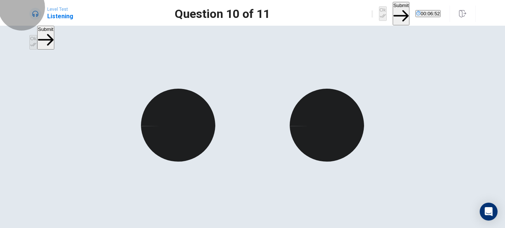
click at [393, 12] on button "Submit" at bounding box center [401, 13] width 17 height 23
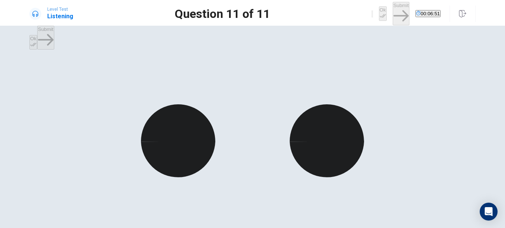
scroll to position [19, 0]
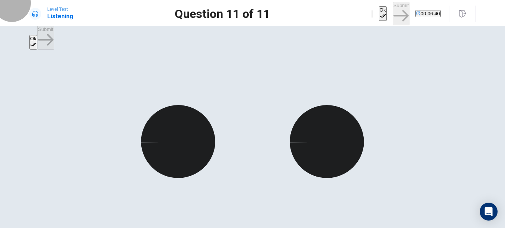
click at [379, 8] on button "Ok" at bounding box center [383, 13] width 8 height 15
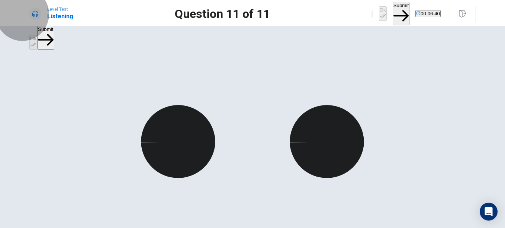
click at [393, 19] on button "Submit" at bounding box center [401, 13] width 17 height 23
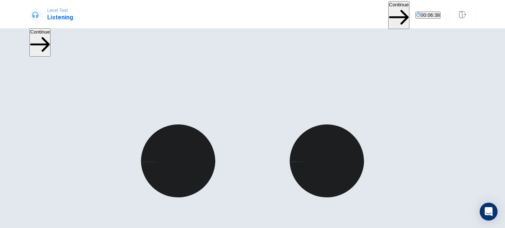
scroll to position [0, 0]
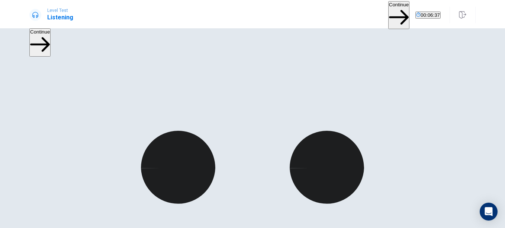
click at [389, 10] on button "Continue" at bounding box center [399, 15] width 21 height 28
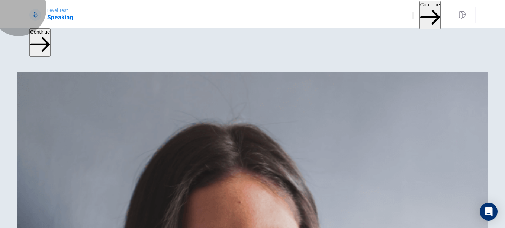
click at [420, 13] on button "Continue" at bounding box center [430, 15] width 21 height 28
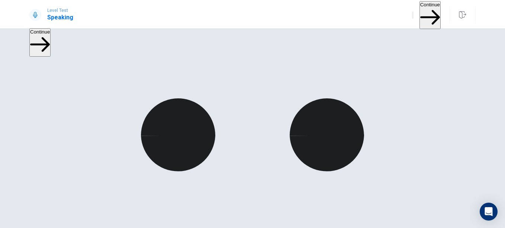
scroll to position [33, 0]
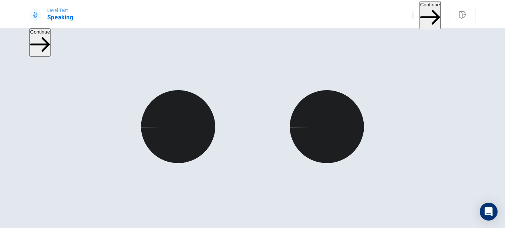
scroll to position [42, 0]
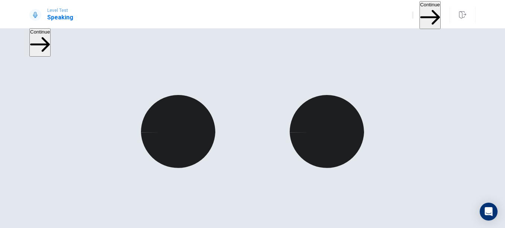
scroll to position [22, 0]
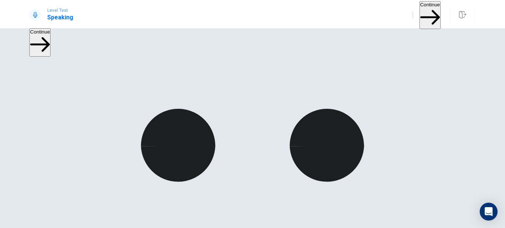
click at [420, 13] on button "Continue" at bounding box center [430, 15] width 21 height 28
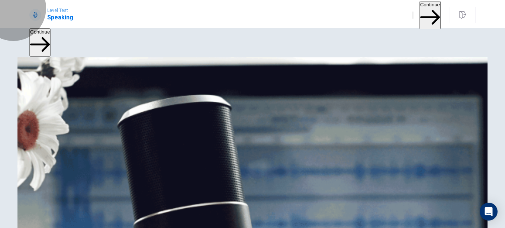
click at [420, 13] on button "Continue" at bounding box center [430, 15] width 21 height 28
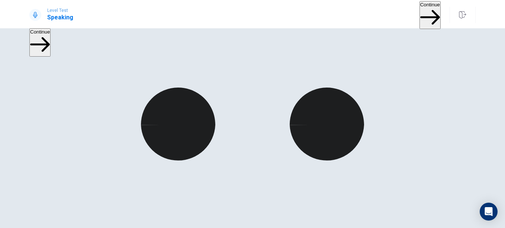
scroll to position [0, 0]
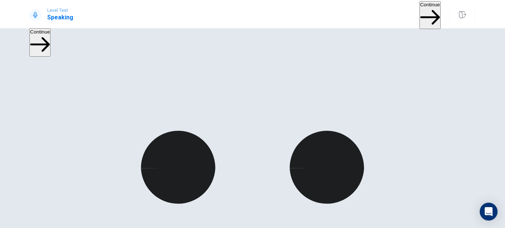
click at [422, 9] on button "Continue" at bounding box center [430, 15] width 21 height 28
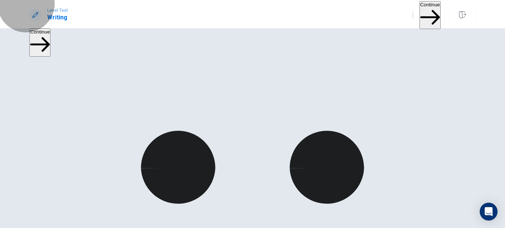
click at [422, 9] on button "Continue" at bounding box center [430, 15] width 21 height 28
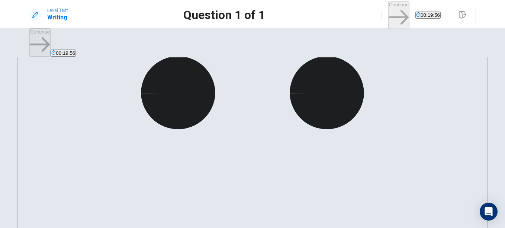
scroll to position [77, 0]
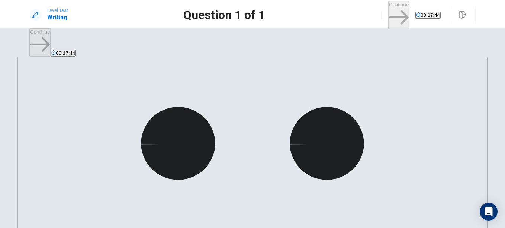
scroll to position [23, 0]
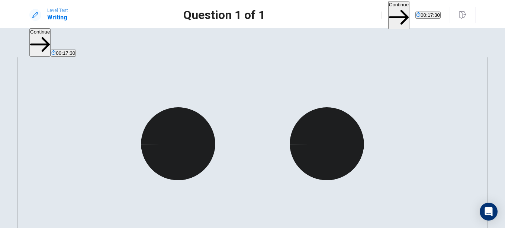
type textarea "*"
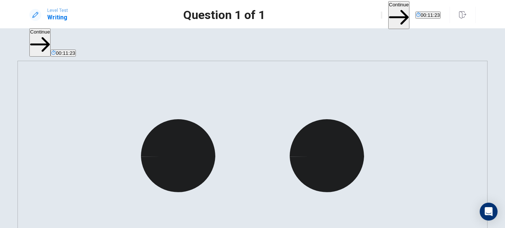
scroll to position [0, 0]
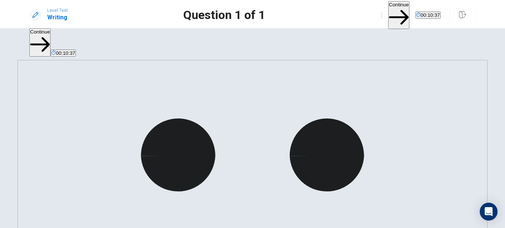
scroll to position [12, 0]
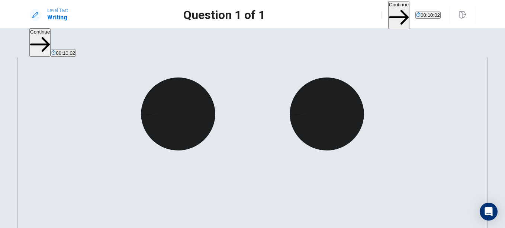
scroll to position [75, 0]
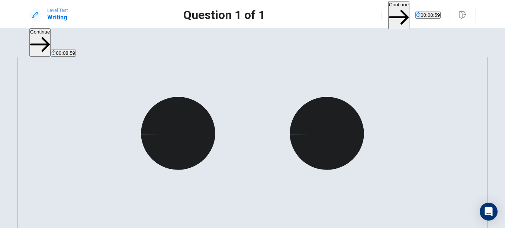
scroll to position [34, 0]
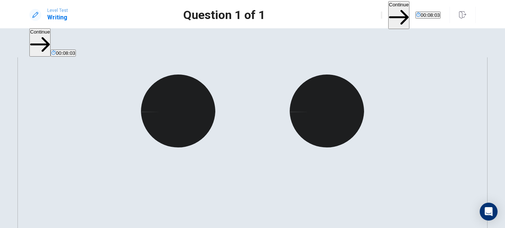
scroll to position [59, 0]
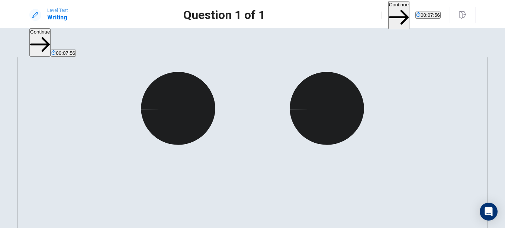
type textarea "**********"
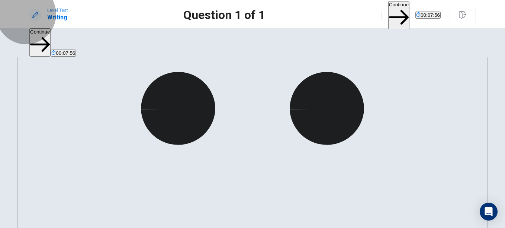
click at [389, 19] on button "Continue" at bounding box center [399, 15] width 21 height 28
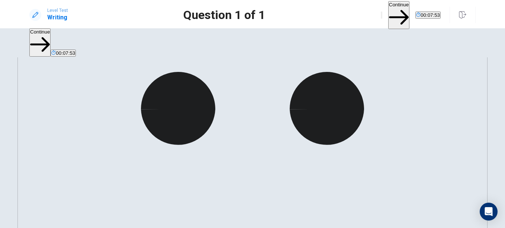
scroll to position [50, 0]
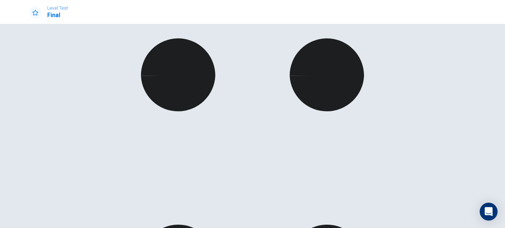
scroll to position [43, 0]
